Goal: Task Accomplishment & Management: Use online tool/utility

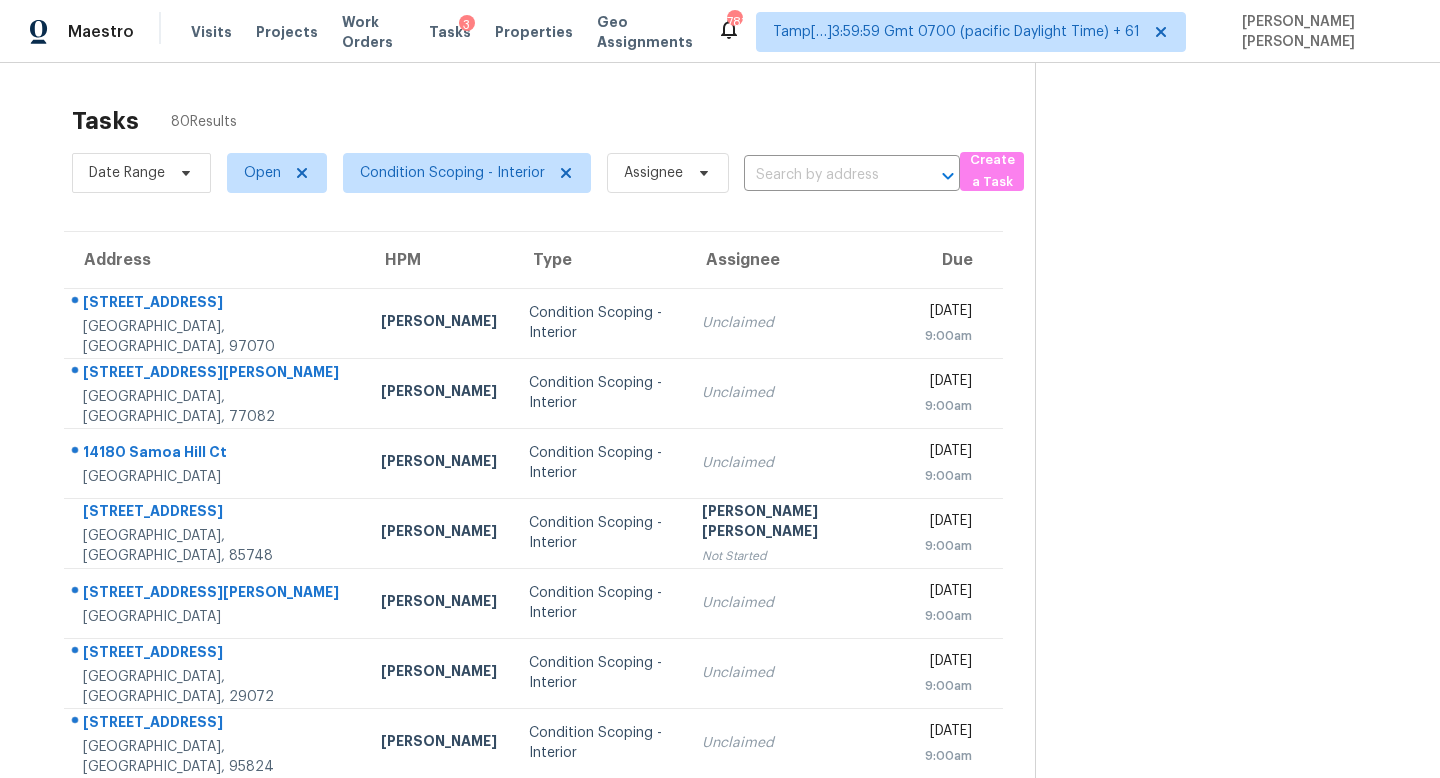
scroll to position [23, 0]
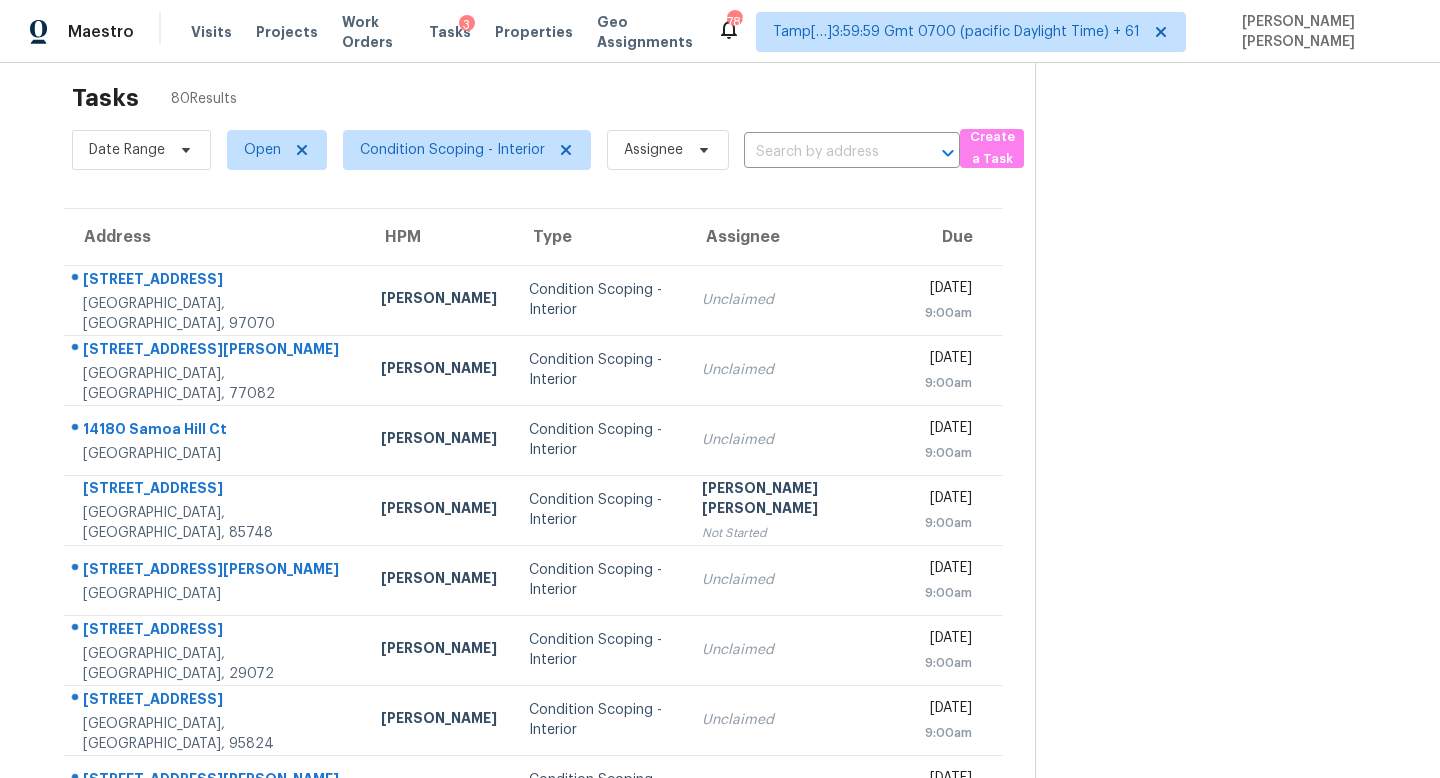
click at [652, 200] on section "Tasks 80 Results Date Range Open Condition Scoping - Interior Assignee ​ Create…" at bounding box center [533, 545] width 1003 height 947
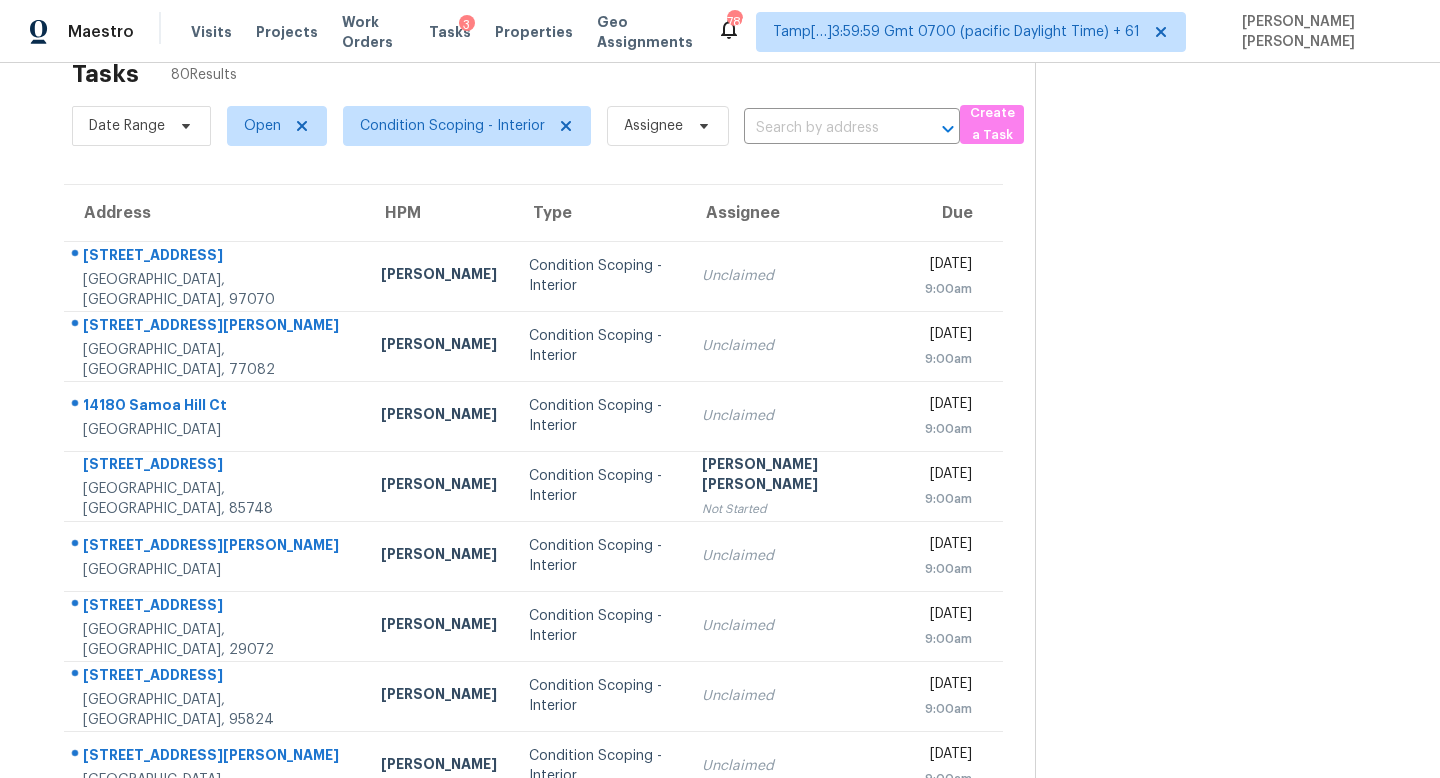
scroll to position [17, 0]
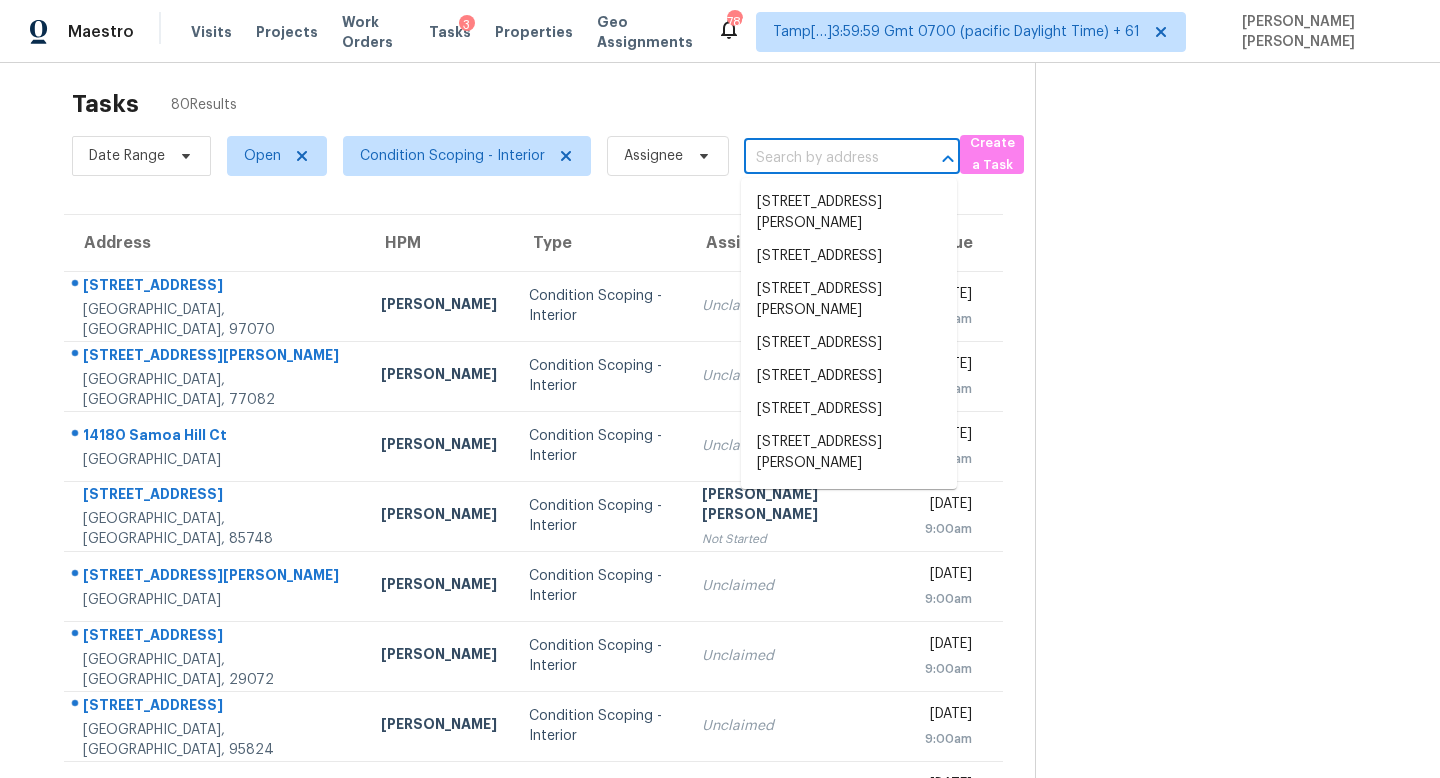
click at [803, 171] on input "text" at bounding box center [824, 158] width 160 height 31
paste input "8004 Crimea Ln, Fort Worth, TX 76123"
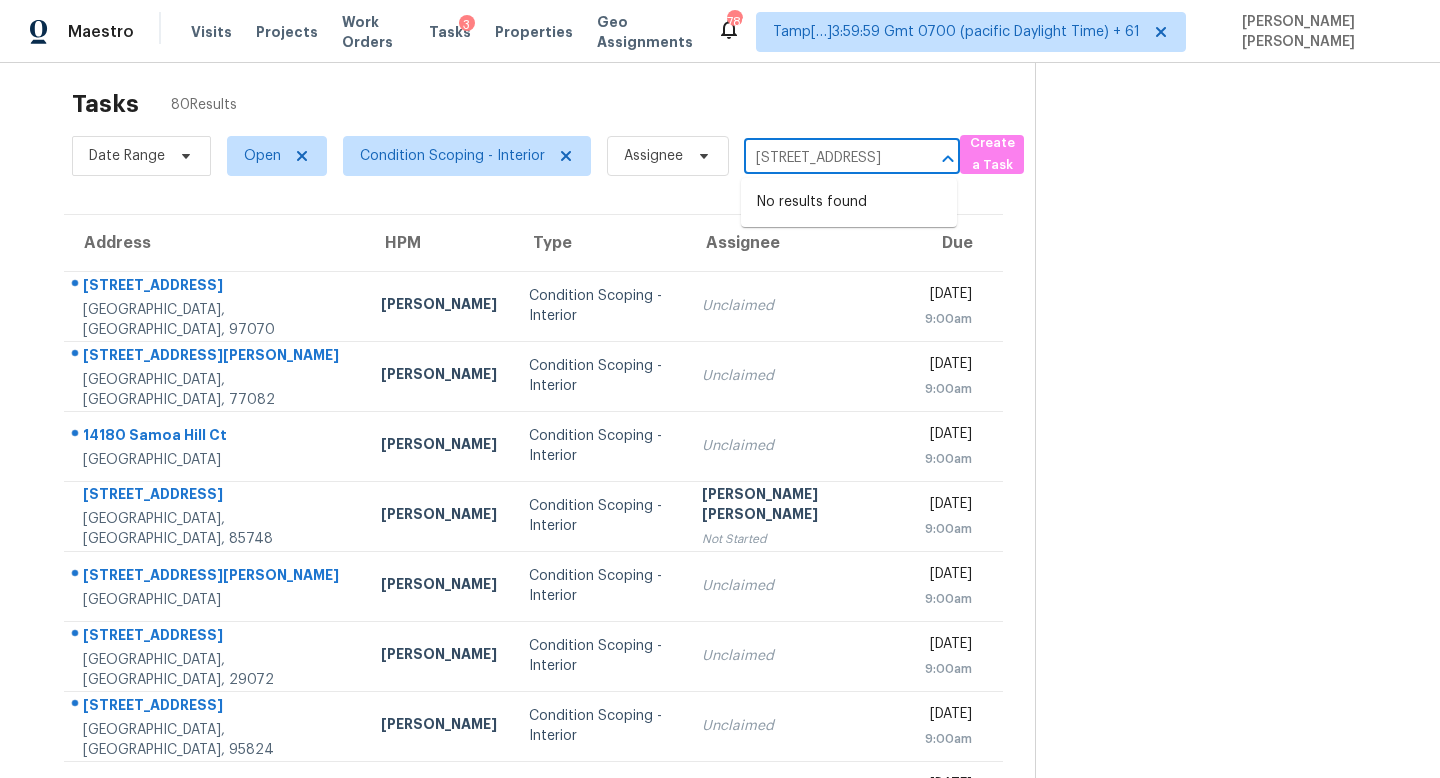
type input "8004 Crimea Ln, Fort Worth, TX 76123"
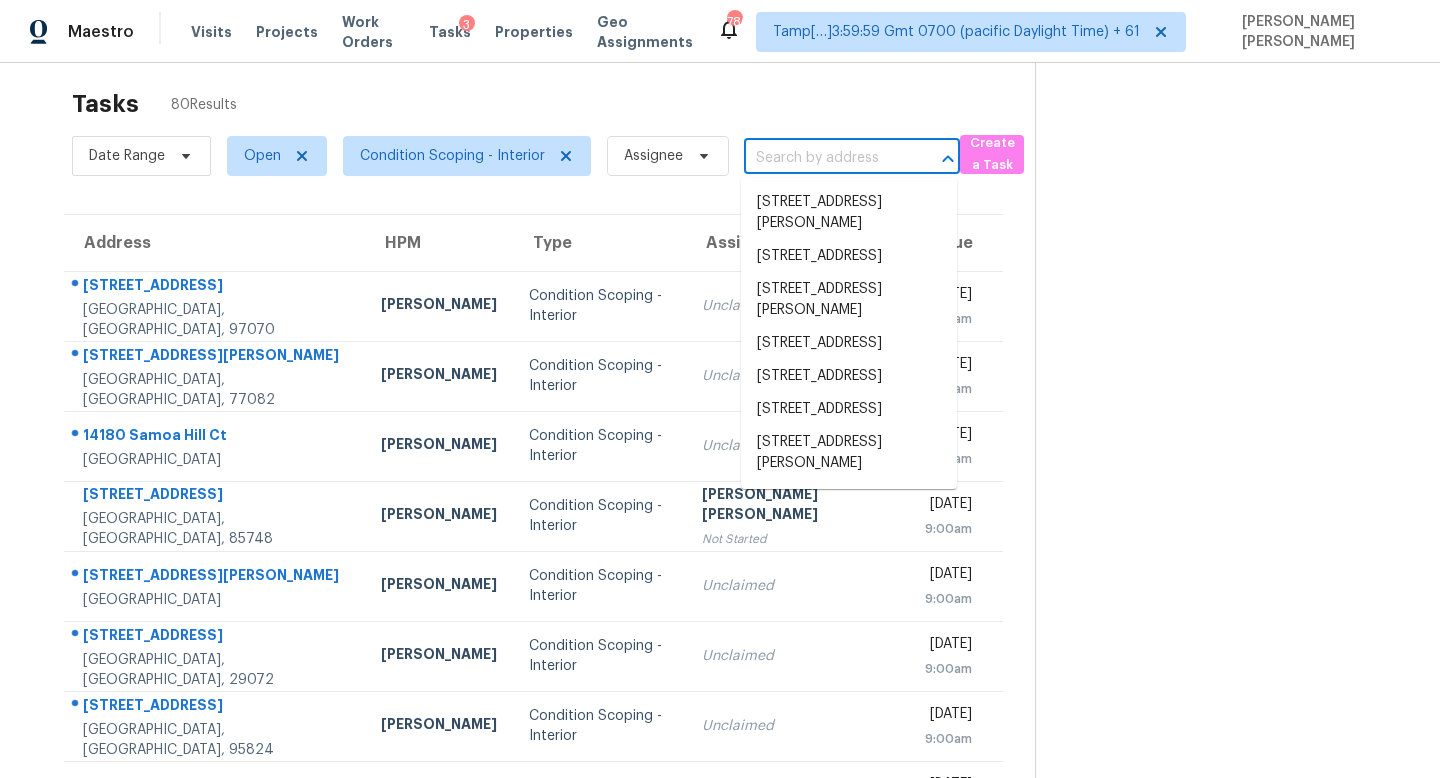
click at [839, 169] on input "text" at bounding box center [824, 158] width 160 height 31
paste input "8004 Crimea Ln, Fort Worth, TX 76123"
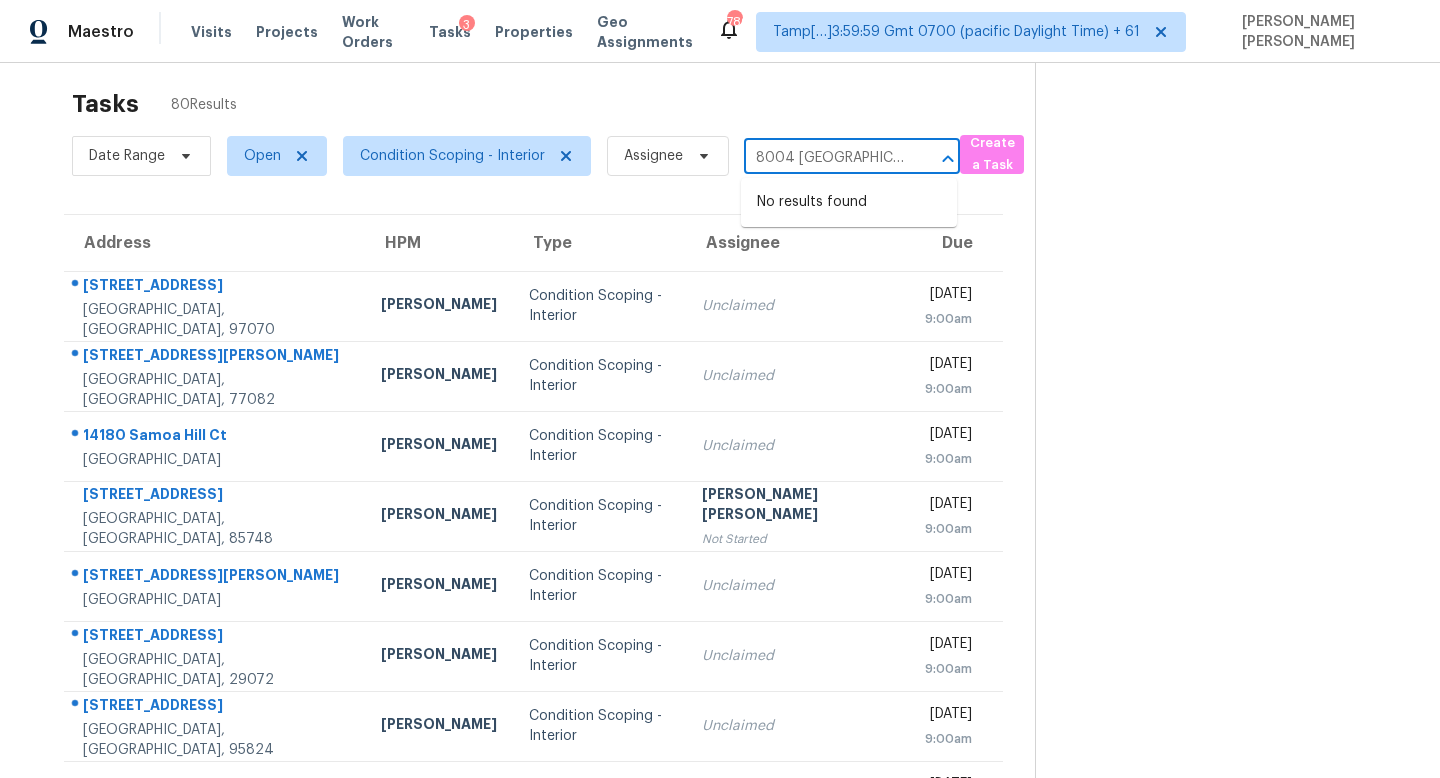
type input "8004 Crimea"
click at [797, 162] on input "text" at bounding box center [824, 158] width 160 height 31
paste input "8004 Crimea Ln, Fort Worth, TX 76123"
type input "8004 Crimea Ln, Fort Worth, TX 76123"
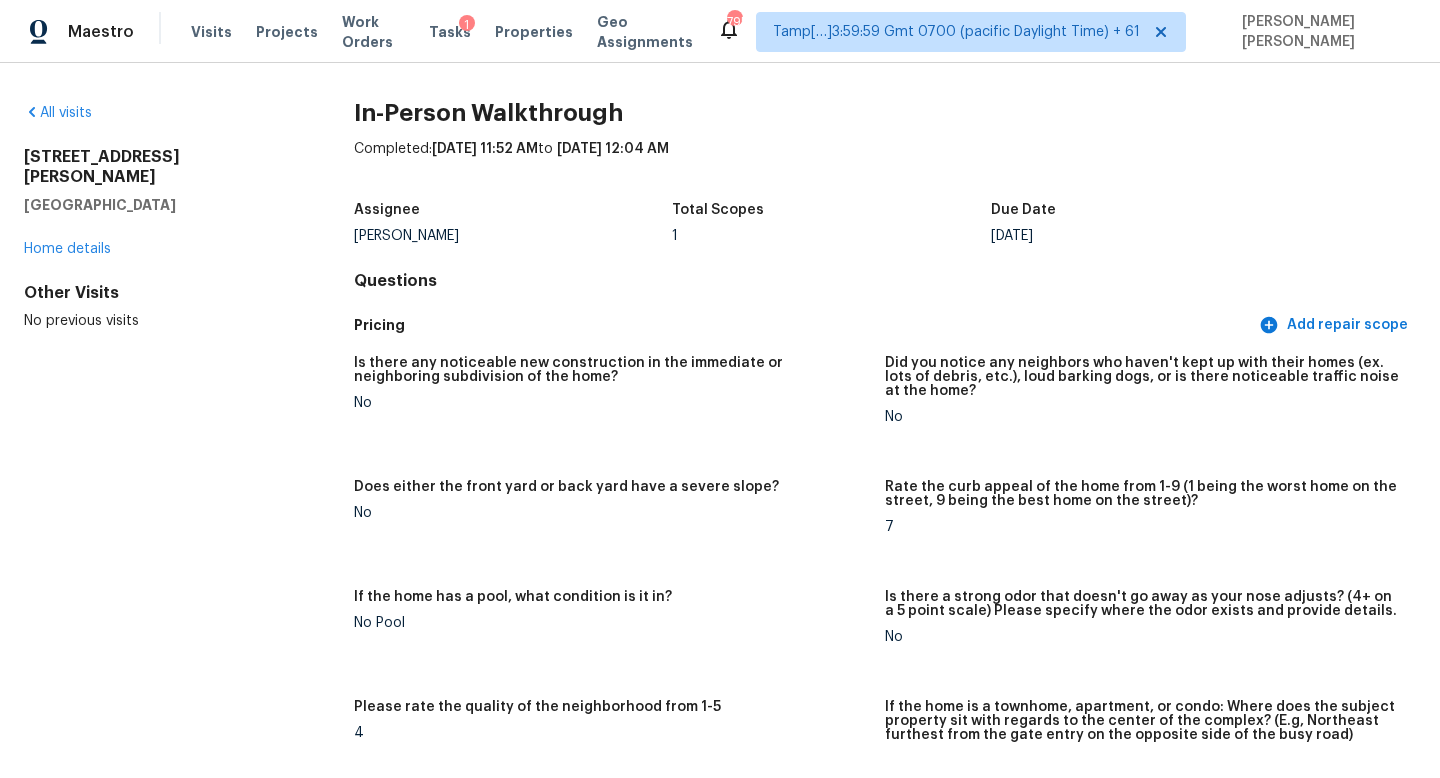
click at [118, 98] on div "Maestro Visits Projects Work Orders Tasks 1 Properties Geo Assignments 795 Tamp…" at bounding box center [720, 389] width 1440 height 778
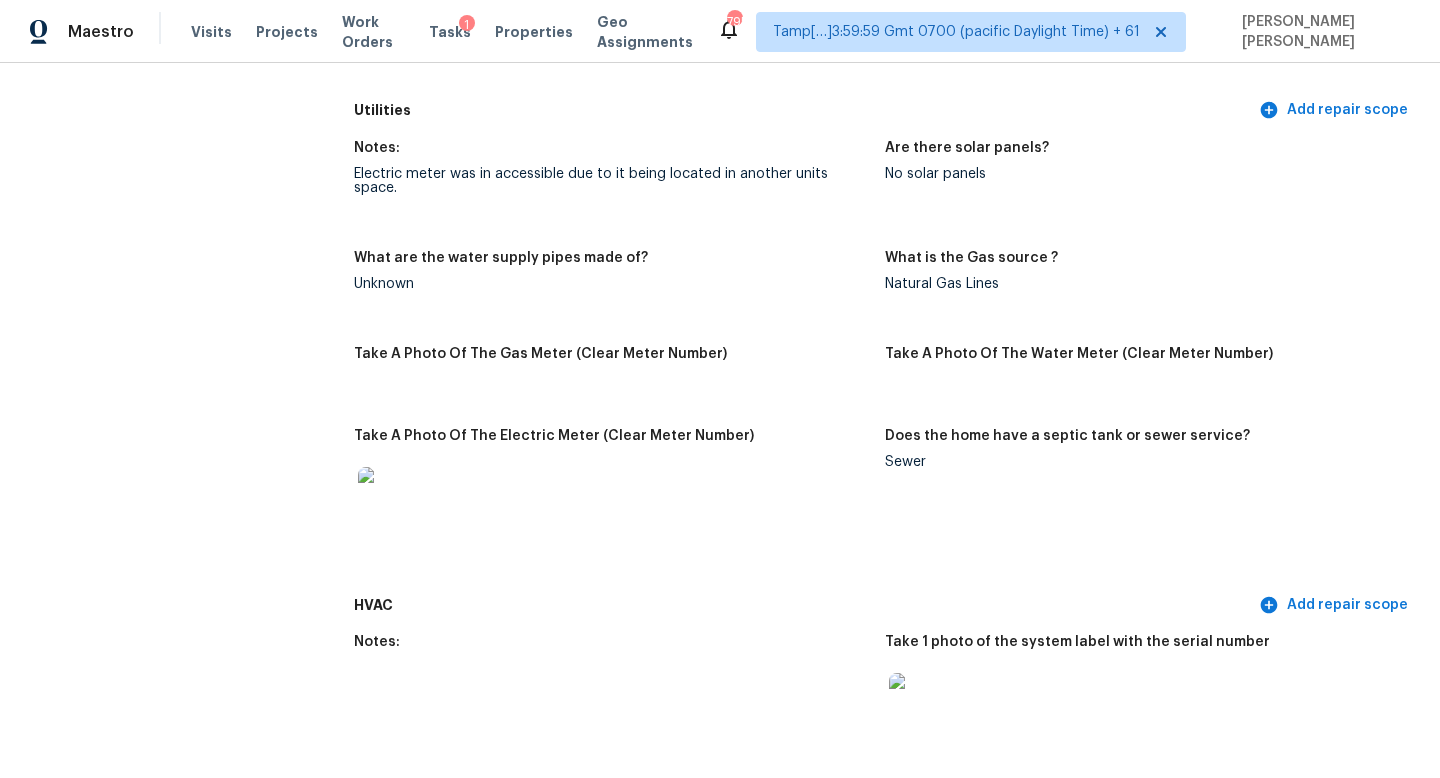
scroll to position [1677, 0]
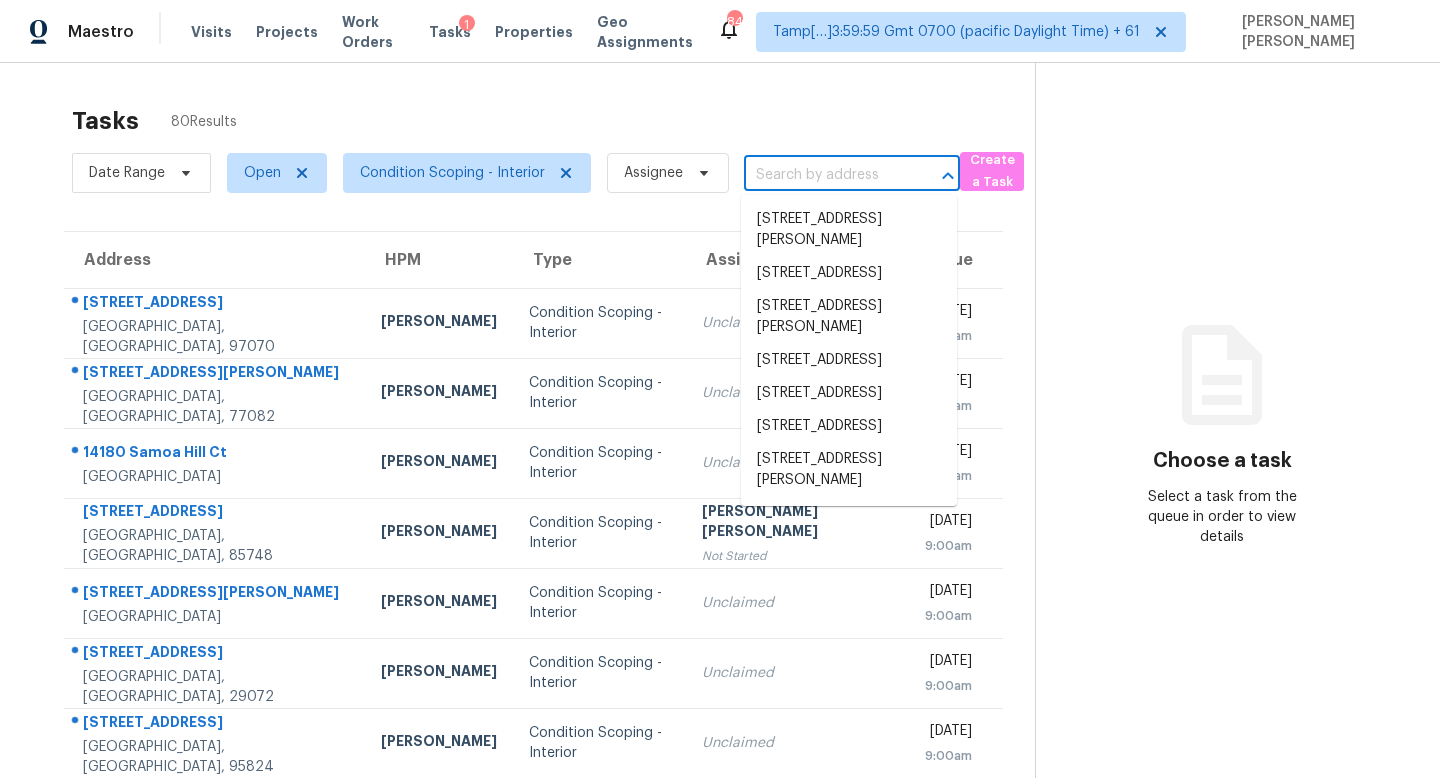
click at [794, 171] on input "text" at bounding box center [824, 175] width 160 height 31
paste input "8004 Crimea Ln, Fort Worth, TX 76123"
type input "8004 Crimea Ln, Fort Worth, TX 76123"
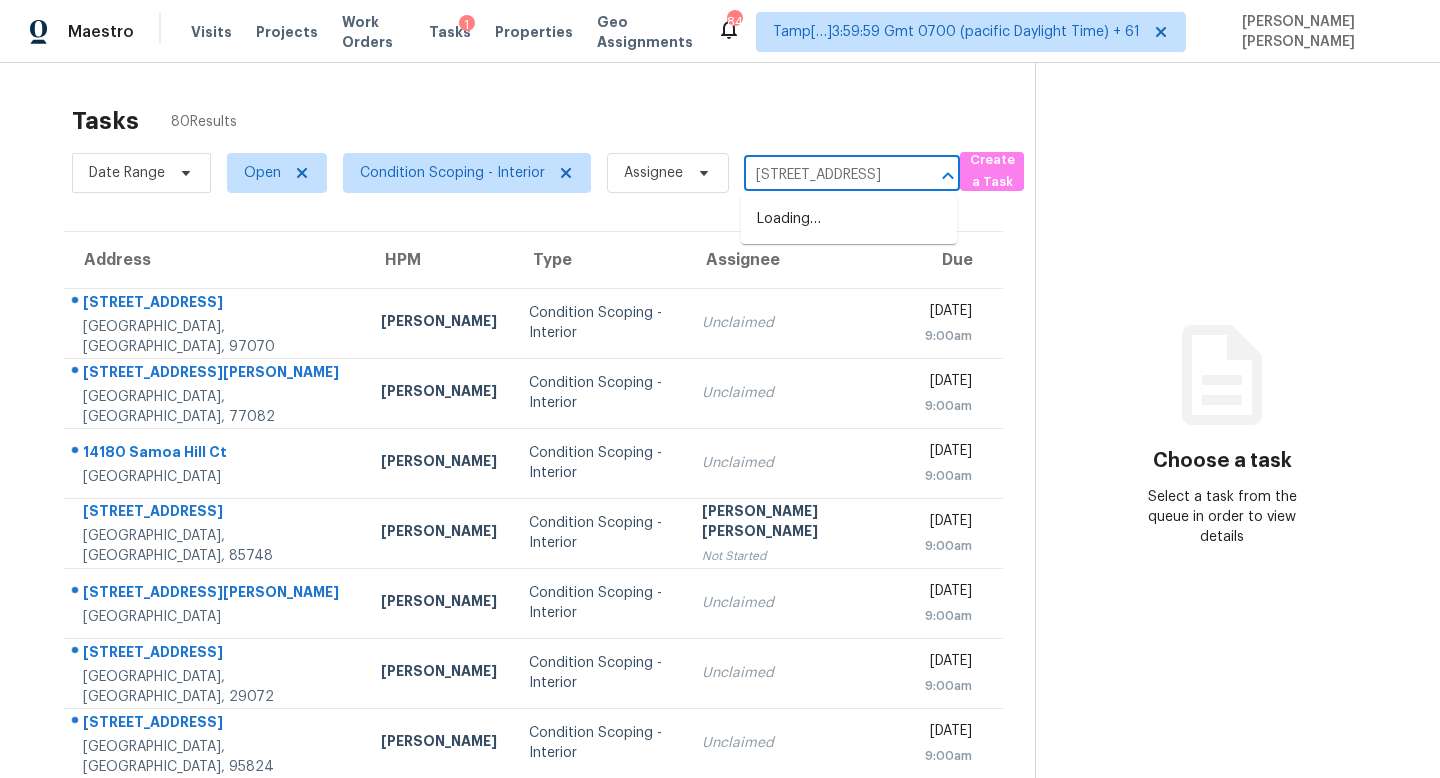
scroll to position [0, 101]
click at [787, 211] on li "8004 Crimea Ln, Fort Worth, TX 76123" at bounding box center [849, 219] width 216 height 33
